Goal: Task Accomplishment & Management: Manage account settings

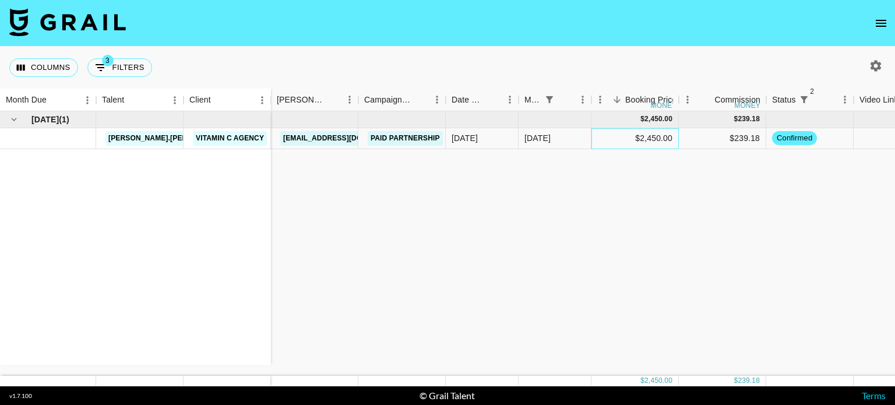
click at [648, 139] on div "$2,450.00" at bounding box center [634, 138] width 87 height 21
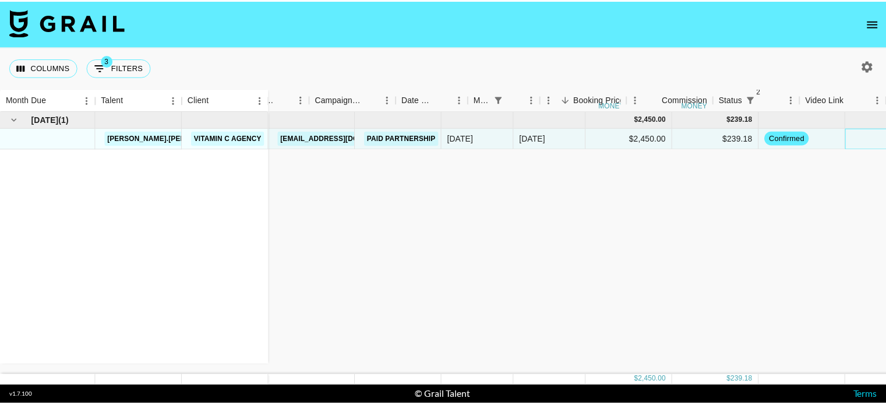
scroll to position [0, 46]
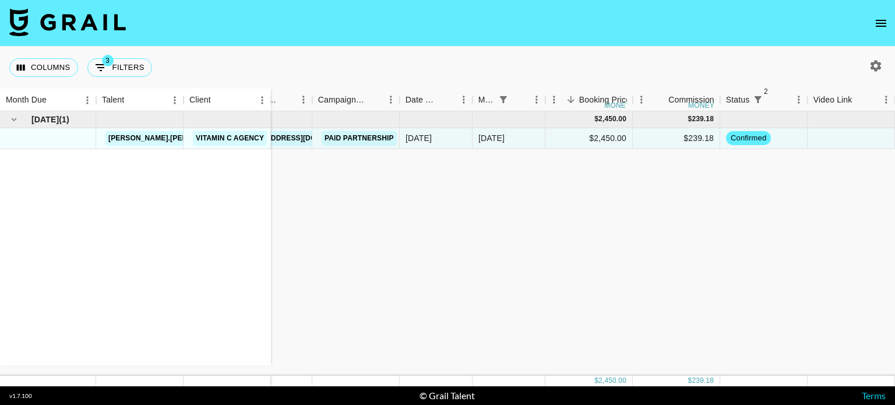
click at [883, 69] on button "button" at bounding box center [876, 66] width 20 height 20
select select "[DATE]"
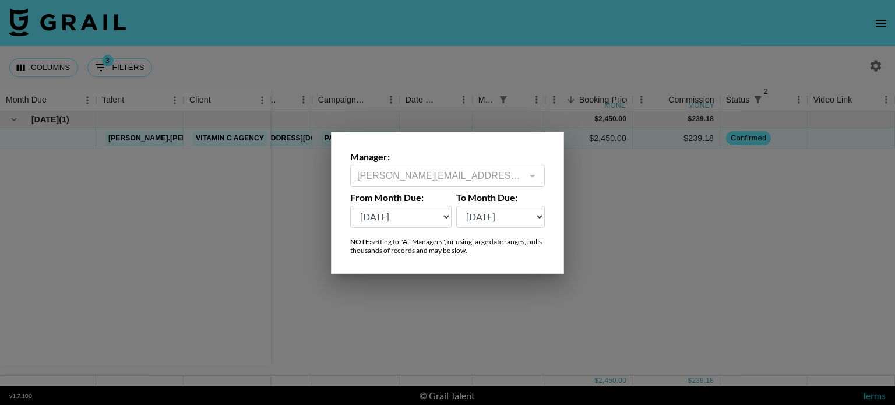
click at [802, 46] on div at bounding box center [447, 202] width 895 height 405
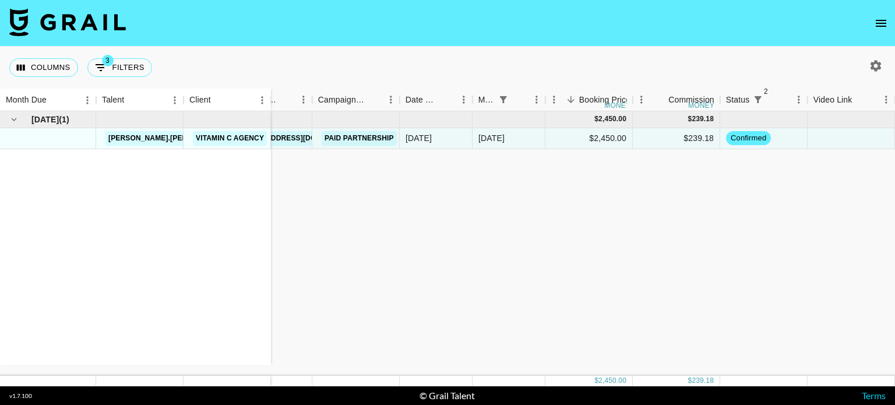
click at [874, 64] on icon "button" at bounding box center [875, 65] width 11 height 11
select select "[DATE]"
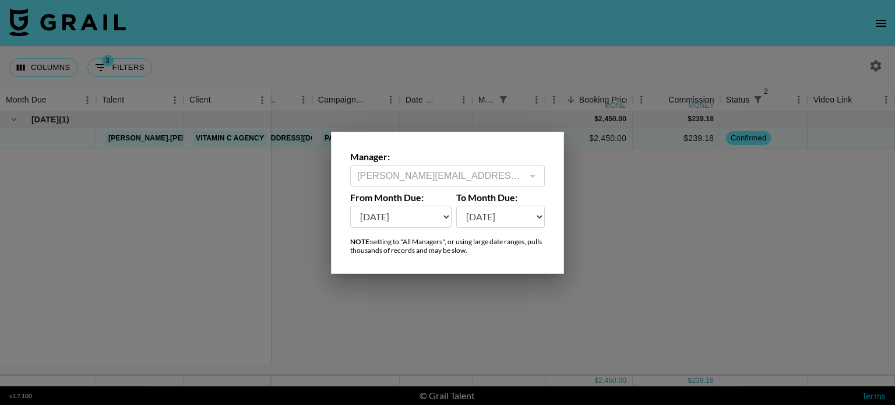
click at [629, 93] on div at bounding box center [447, 202] width 895 height 405
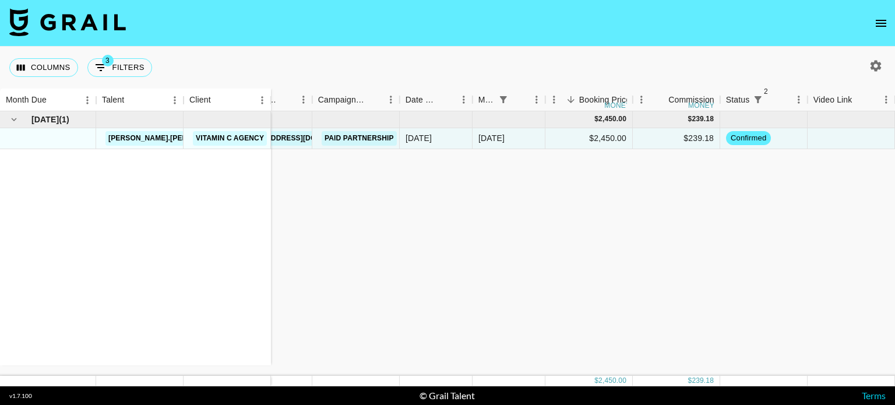
click at [877, 23] on icon "open drawer" at bounding box center [881, 23] width 10 height 7
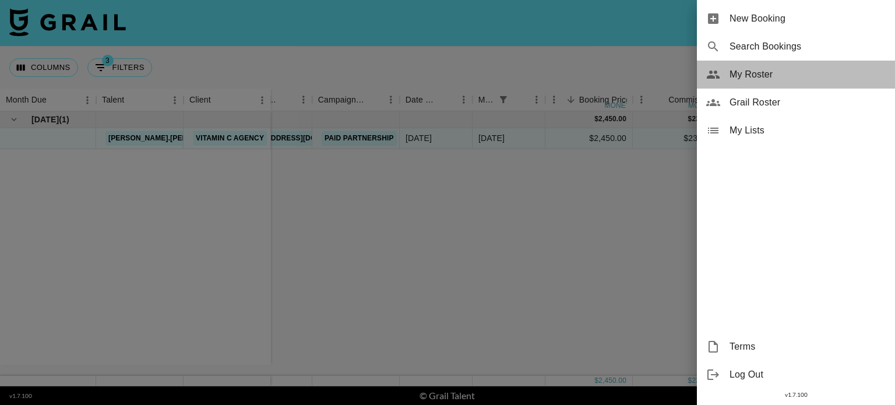
click at [768, 79] on span "My Roster" at bounding box center [807, 75] width 156 height 14
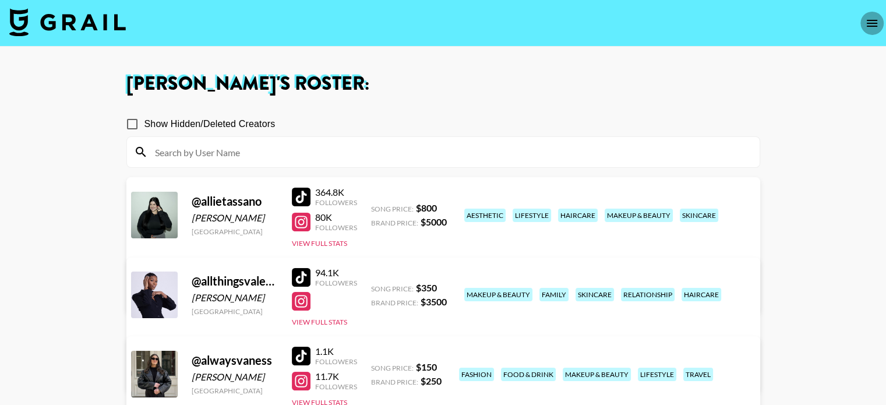
click at [866, 32] on button "open drawer" at bounding box center [871, 23] width 23 height 23
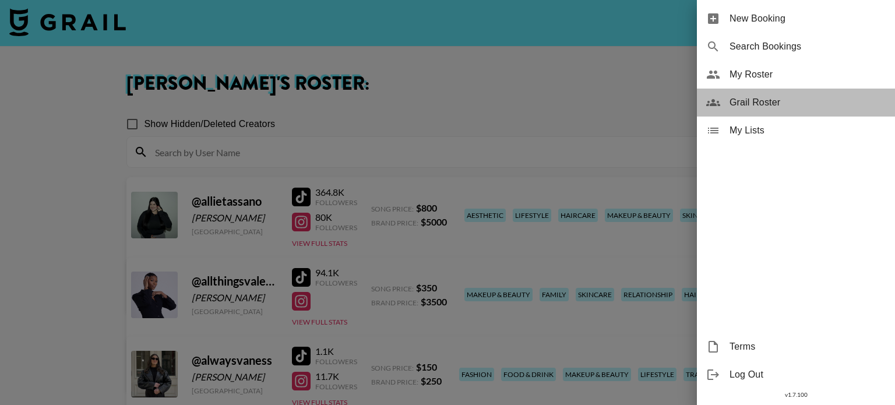
click at [768, 103] on span "Grail Roster" at bounding box center [807, 103] width 156 height 14
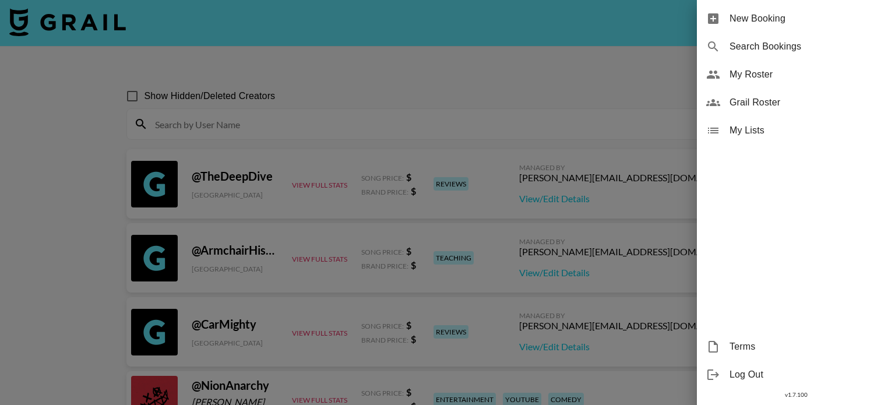
click at [311, 134] on div at bounding box center [447, 202] width 895 height 405
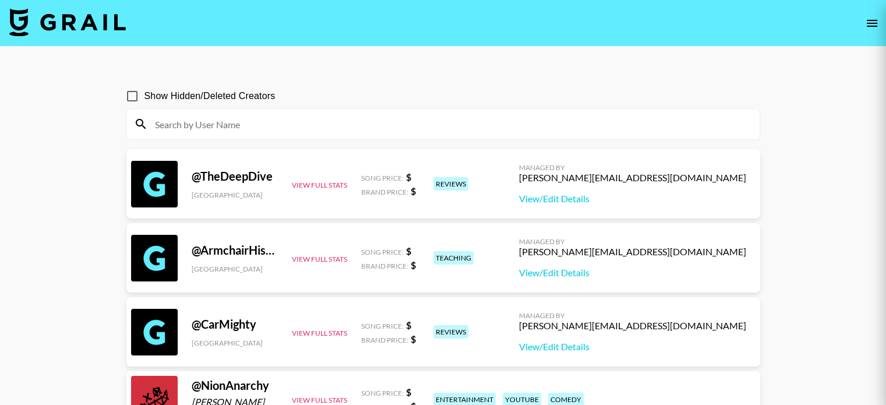
click at [312, 132] on input at bounding box center [450, 124] width 605 height 19
paste input "ainsley_.24"
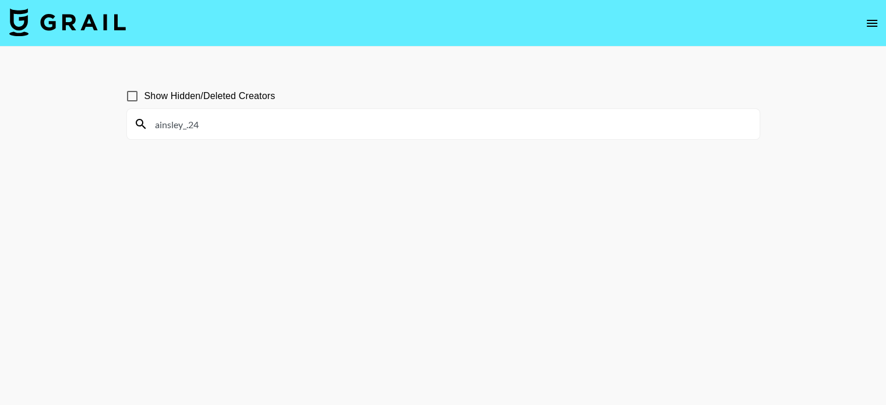
click at [154, 123] on input "ainsley_.24" at bounding box center [450, 124] width 605 height 19
click at [257, 124] on input "@ainsley_.24" at bounding box center [450, 124] width 605 height 19
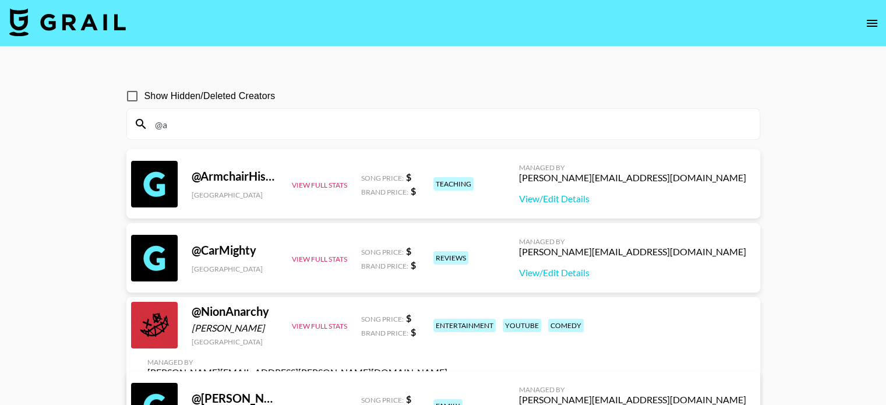
type input "@"
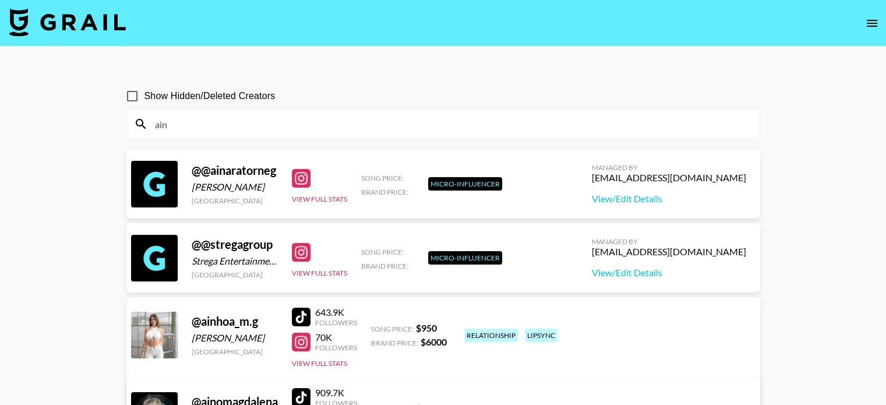
drag, startPoint x: 174, startPoint y: 115, endPoint x: 155, endPoint y: 117, distance: 19.3
click at [155, 117] on div "ain" at bounding box center [443, 124] width 633 height 30
drag, startPoint x: 137, startPoint y: 123, endPoint x: 93, endPoint y: 123, distance: 44.3
paste input "nardwuarthegoat"
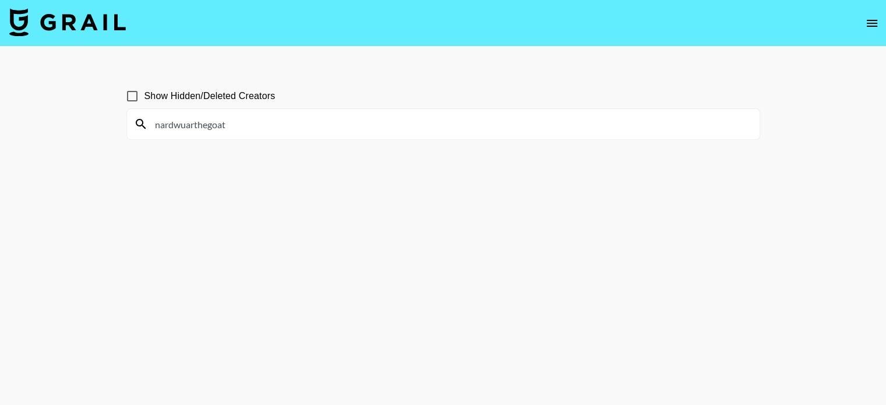
click at [170, 123] on input "nardwuarthegoat" at bounding box center [450, 124] width 605 height 19
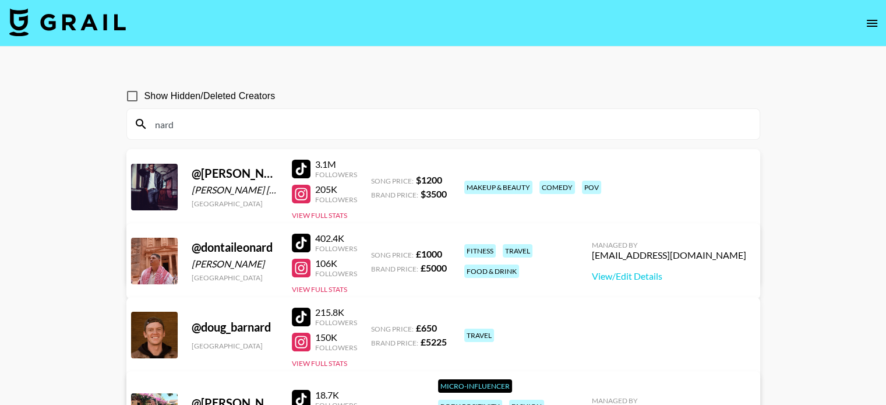
type input "nard"
click at [872, 25] on icon "open drawer" at bounding box center [872, 23] width 14 height 14
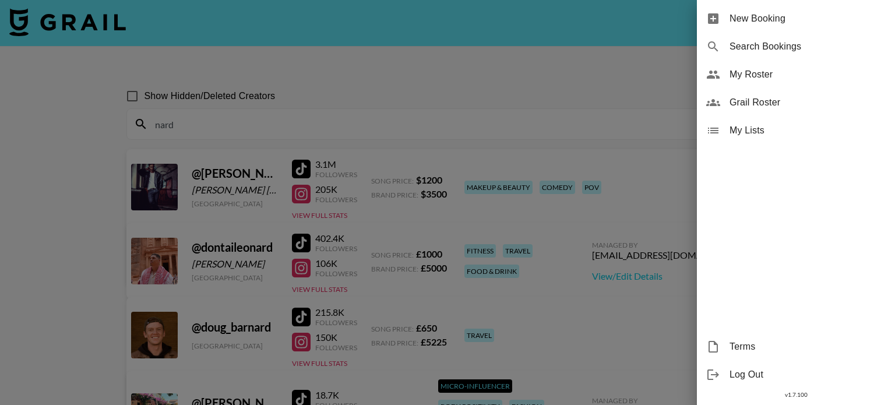
click at [569, 79] on div at bounding box center [447, 202] width 895 height 405
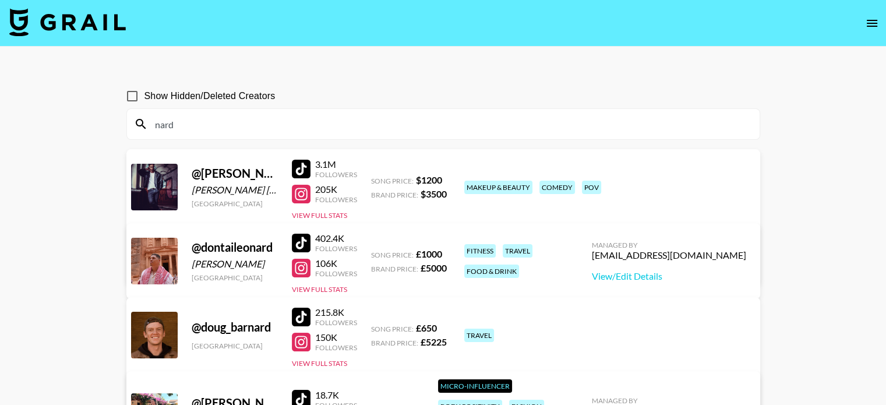
drag, startPoint x: 214, startPoint y: 127, endPoint x: 147, endPoint y: 129, distance: 67.6
click at [148, 129] on input "nard" at bounding box center [450, 124] width 605 height 19
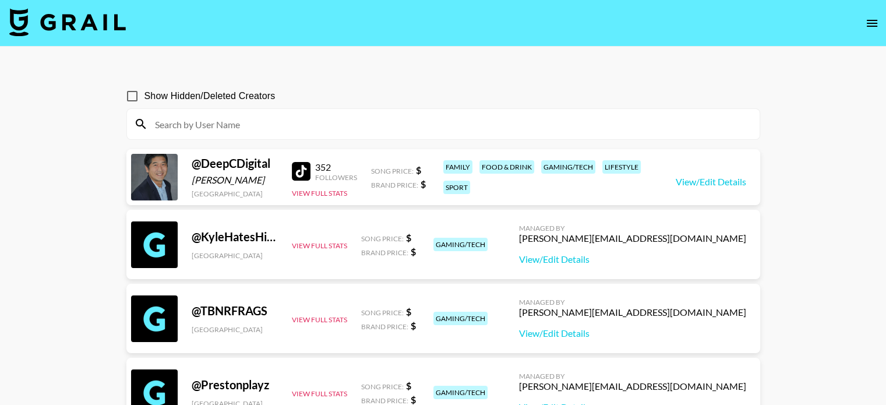
click at [207, 137] on div at bounding box center [443, 124] width 633 height 30
click at [189, 131] on input at bounding box center [450, 124] width 605 height 19
paste input "geobeckly"
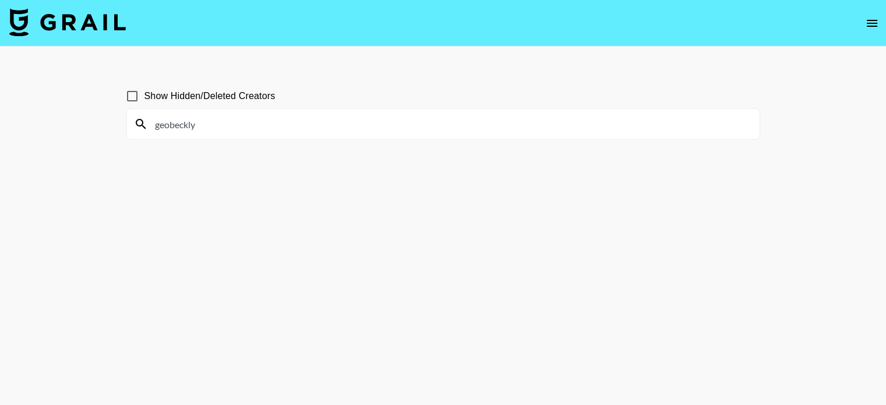
drag, startPoint x: 201, startPoint y: 130, endPoint x: 144, endPoint y: 128, distance: 56.6
click at [144, 128] on div "geobeckly" at bounding box center [443, 124] width 633 height 30
paste input "ellieeeandellaaa"
drag, startPoint x: 199, startPoint y: 131, endPoint x: 146, endPoint y: 130, distance: 53.6
click at [146, 130] on div "ellieeeandellaaa" at bounding box center [443, 124] width 633 height 30
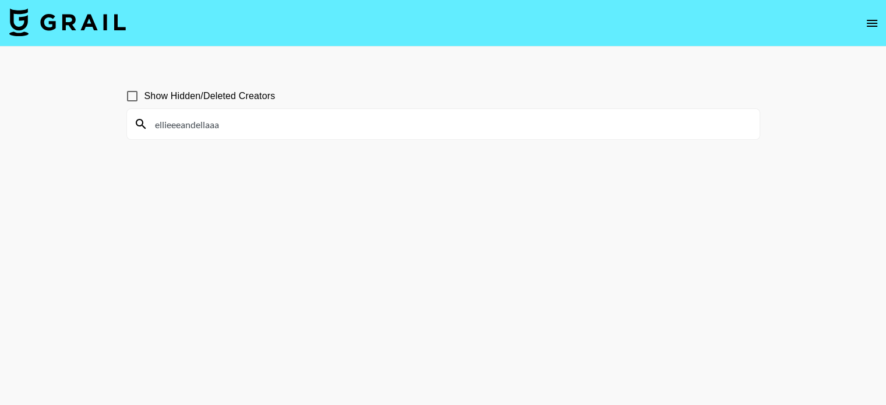
drag, startPoint x: 234, startPoint y: 125, endPoint x: 125, endPoint y: 122, distance: 109.0
click at [125, 122] on div "Show Hidden/Deleted Creators ellieeeandellaaa" at bounding box center [443, 231] width 652 height 312
paste input "andell"
drag, startPoint x: 285, startPoint y: 116, endPoint x: 118, endPoint y: 133, distance: 168.1
click at [118, 133] on div "Show Hidden/Deleted Creators ellieeandellaa" at bounding box center [443, 231] width 652 height 312
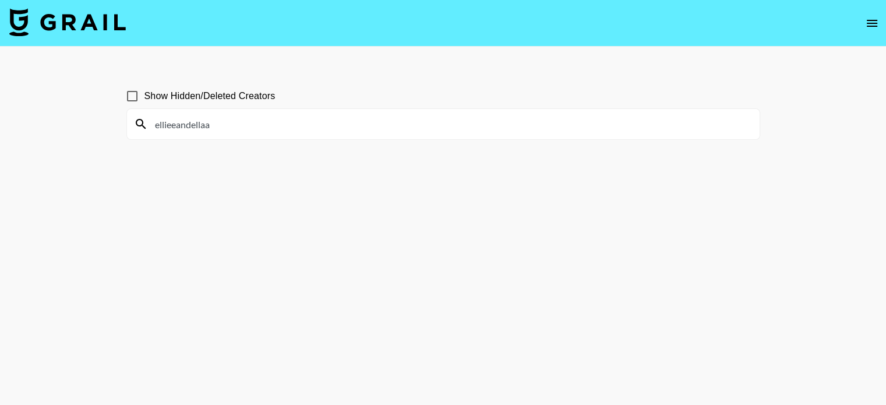
type input "a"
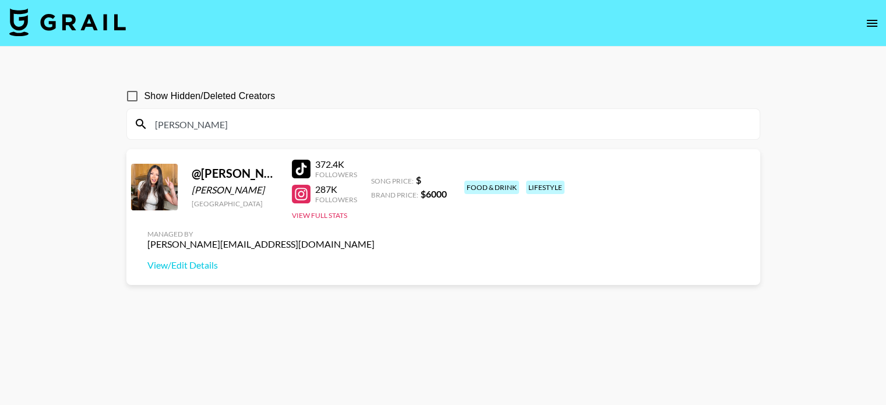
type input "[PERSON_NAME]"
drag, startPoint x: 103, startPoint y: 121, endPoint x: 79, endPoint y: 121, distance: 23.3
click at [79, 121] on main "Show Hidden/Deleted Creators [PERSON_NAME] @ [PERSON_NAME].[PERSON_NAME] [PERSO…" at bounding box center [443, 231] width 886 height 368
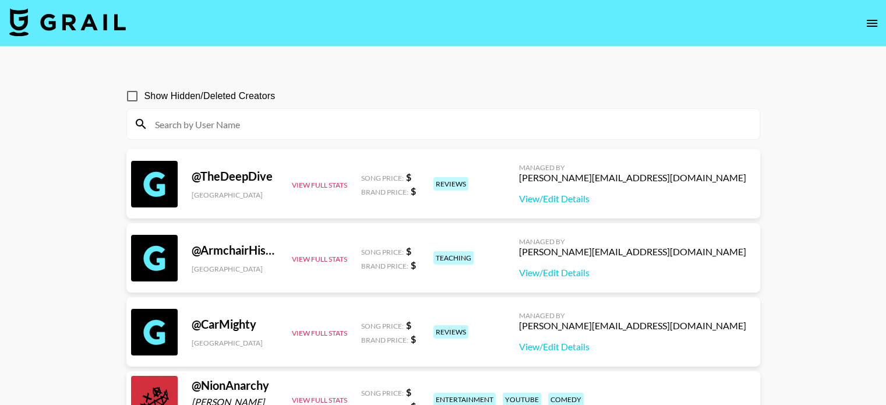
click at [228, 128] on input at bounding box center [450, 124] width 605 height 19
paste input "onlygracexrayne"
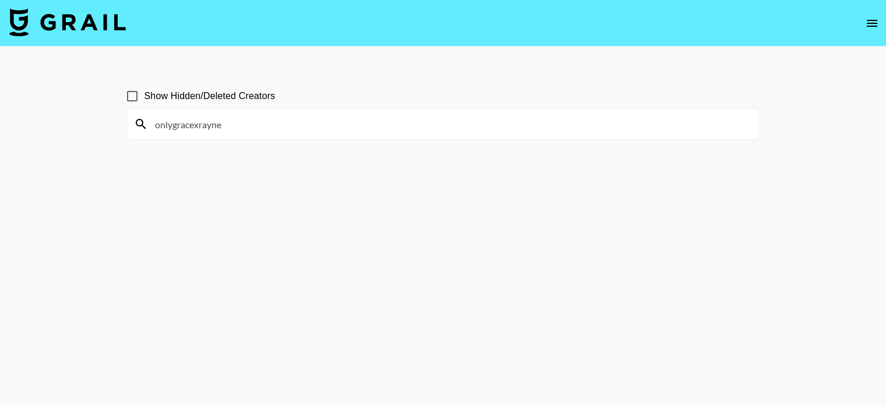
drag, startPoint x: 153, startPoint y: 124, endPoint x: 93, endPoint y: 118, distance: 59.7
click at [93, 118] on main "Show Hidden/Deleted Creators onlygracexrayne" at bounding box center [443, 231] width 886 height 368
paste input "[EMAIL_ADDRESS][DOMAIN_NAME]"
click at [90, 124] on main "Show Hidden/Deleted Creators [EMAIL_ADDRESS][DOMAIN_NAME]" at bounding box center [443, 231] width 886 height 368
paste input "_alyviagrace"
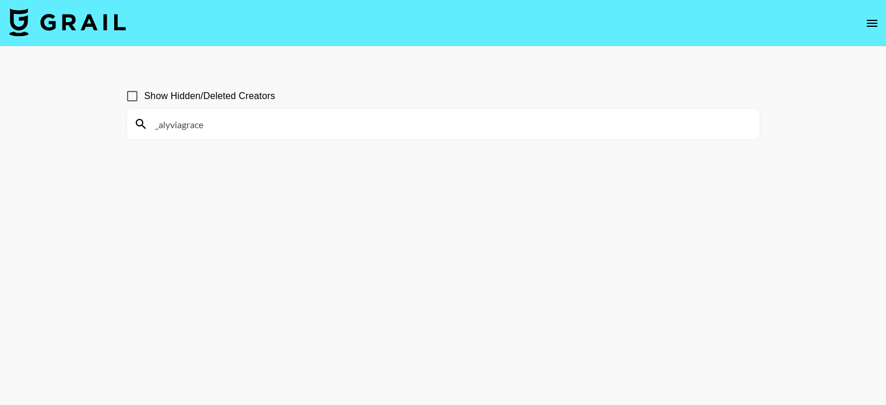
drag, startPoint x: 242, startPoint y: 124, endPoint x: 68, endPoint y: 130, distance: 174.3
click at [68, 130] on main "Show Hidden/Deleted Creators _alyviagrace" at bounding box center [443, 231] width 886 height 368
paste input "kailybradstreet"
click at [403, 65] on main "Show Hidden/Deleted Creators kailybradstreet" at bounding box center [443, 231] width 886 height 368
drag, startPoint x: 262, startPoint y: 142, endPoint x: 263, endPoint y: 135, distance: 7.7
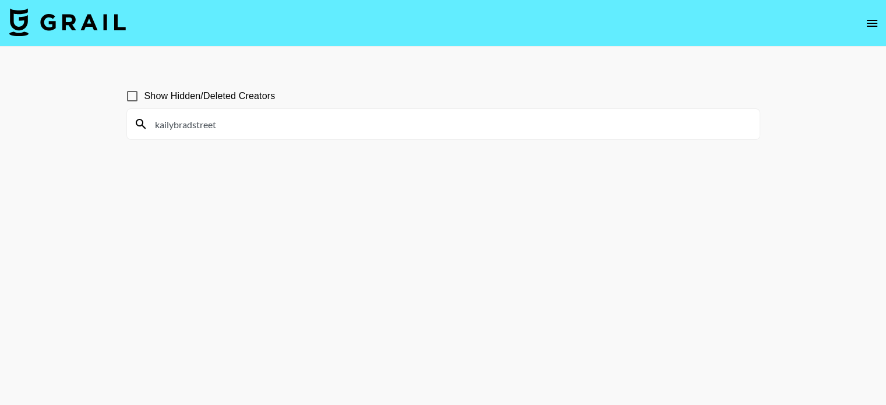
click at [261, 142] on section "Show Hidden/Deleted Creators kailybradstreet" at bounding box center [443, 231] width 634 height 312
drag, startPoint x: 267, startPoint y: 128, endPoint x: 124, endPoint y: 132, distance: 143.4
click at [124, 132] on div "Show Hidden/Deleted Creators kailybradstreet" at bounding box center [443, 231] width 652 height 312
paste input "indytheminidoxie"
drag, startPoint x: 118, startPoint y: 125, endPoint x: 65, endPoint y: 121, distance: 52.6
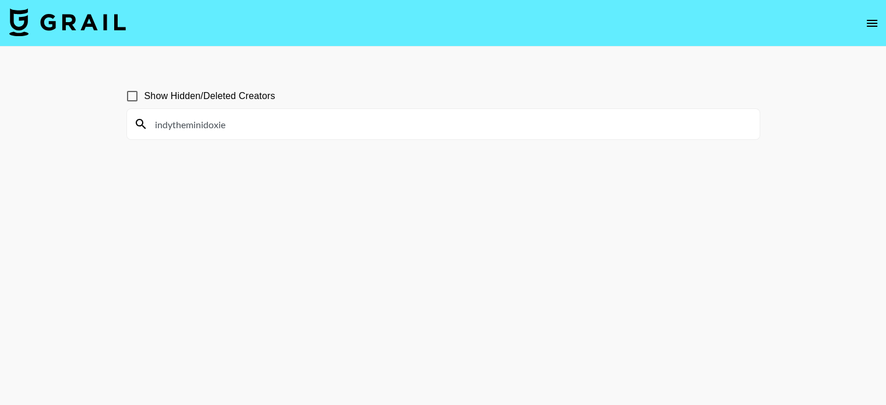
click at [65, 121] on main "Show Hidden/Deleted Creators indytheminidoxie" at bounding box center [443, 231] width 886 height 368
paste input "[DEMOGRAPHIC_DATA]"
type input "[DEMOGRAPHIC_DATA]"
drag, startPoint x: 258, startPoint y: 129, endPoint x: 70, endPoint y: 123, distance: 187.7
click at [70, 123] on main "Show Hidden/Deleted Creators godivathedachshund" at bounding box center [443, 231] width 886 height 368
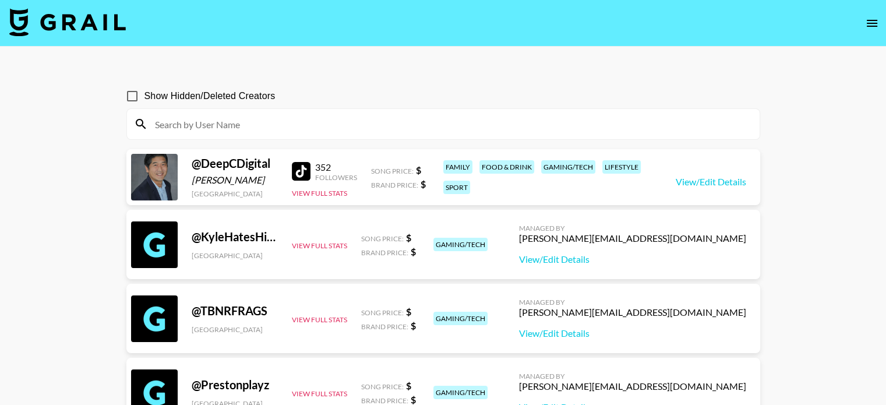
click at [235, 120] on input at bounding box center [450, 124] width 605 height 19
paste input "ellagb04"
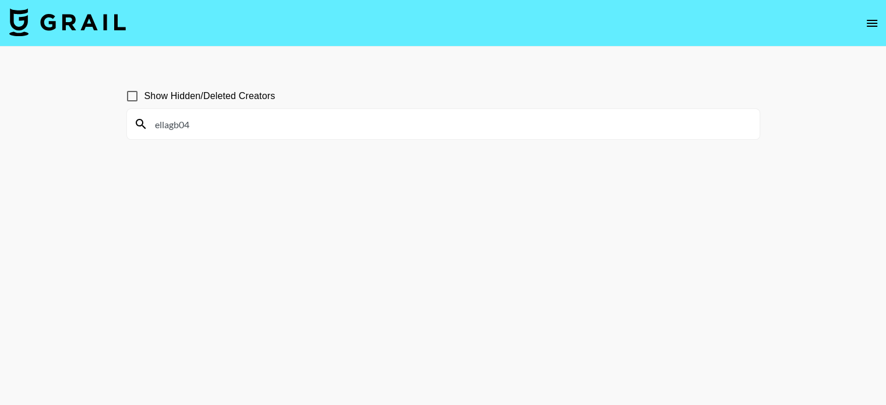
drag, startPoint x: 249, startPoint y: 129, endPoint x: 128, endPoint y: 124, distance: 120.7
click at [128, 124] on div "ellagb04" at bounding box center [443, 124] width 633 height 30
paste input "[PERSON_NAME].[PERSON_NAME]"
type input "[PERSON_NAME].[PERSON_NAME]"
drag, startPoint x: 322, startPoint y: 139, endPoint x: 133, endPoint y: 137, distance: 188.2
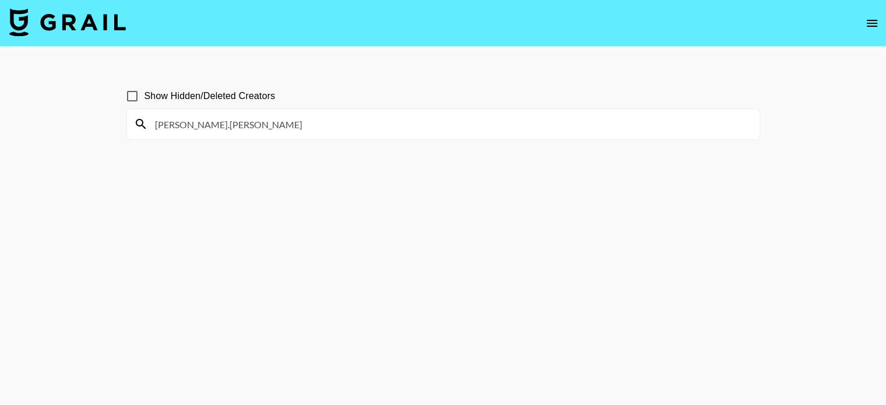
click at [133, 137] on div "[PERSON_NAME].[PERSON_NAME]" at bounding box center [443, 124] width 633 height 30
drag, startPoint x: 270, startPoint y: 116, endPoint x: 141, endPoint y: 118, distance: 128.8
click at [141, 118] on div "[PERSON_NAME].[PERSON_NAME]" at bounding box center [443, 124] width 633 height 30
